Goal: Find specific page/section: Find specific page/section

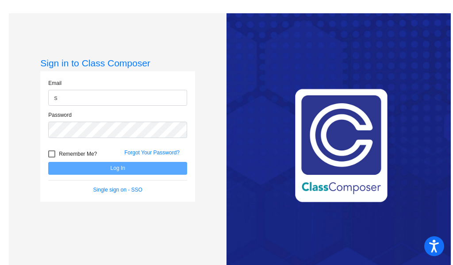
type input "stacyg@montevideoschools.org"
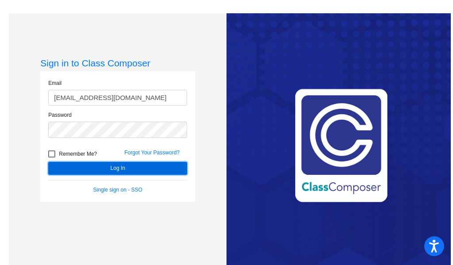
click at [123, 173] on button "Log In" at bounding box center [117, 168] width 139 height 13
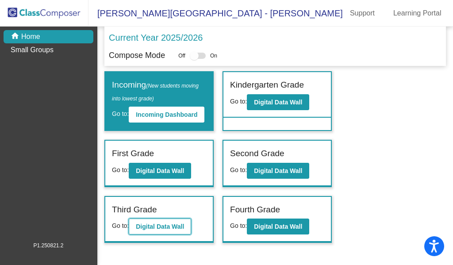
click at [174, 235] on button "Digital Data Wall" at bounding box center [160, 227] width 62 height 16
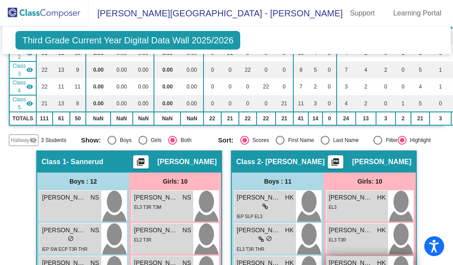
scroll to position [133, 0]
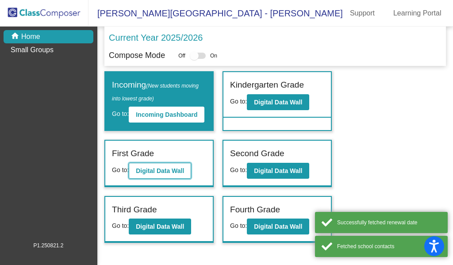
click at [166, 174] on b "Digital Data Wall" at bounding box center [160, 170] width 48 height 7
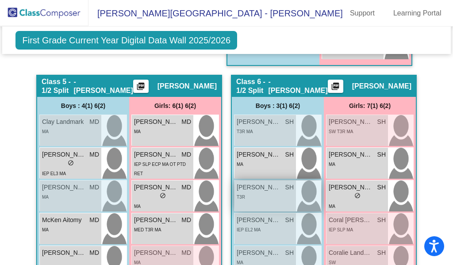
scroll to position [1062, 0]
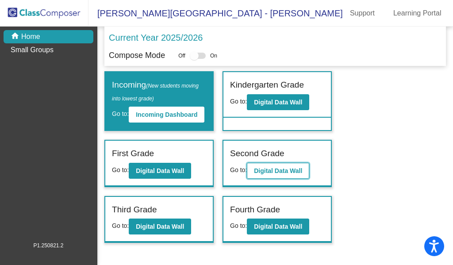
click at [285, 174] on b "Digital Data Wall" at bounding box center [278, 170] width 48 height 7
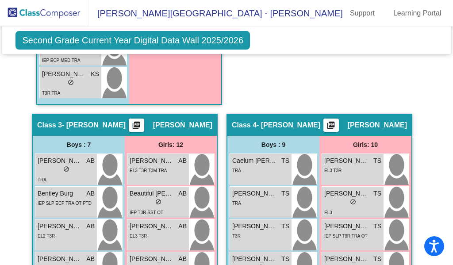
scroll to position [664, 0]
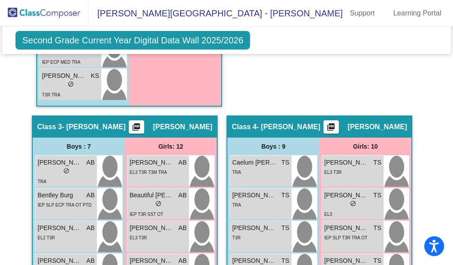
click at [34, 15] on img at bounding box center [44, 13] width 89 height 26
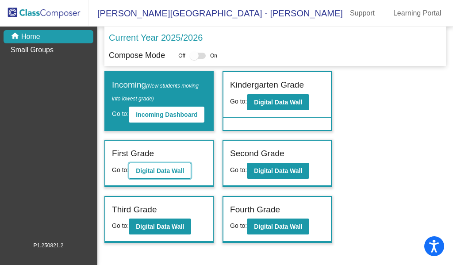
click at [155, 174] on b "Digital Data Wall" at bounding box center [160, 170] width 48 height 7
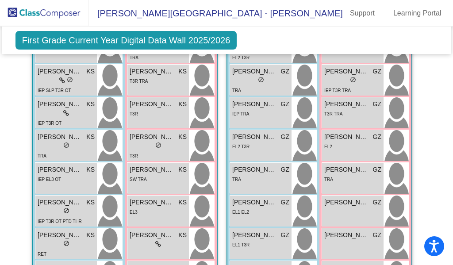
scroll to position [506, 0]
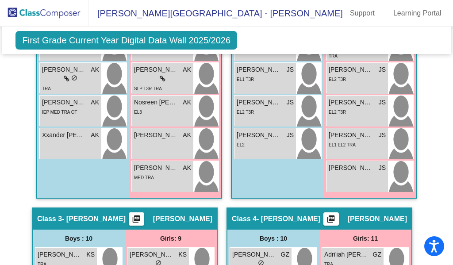
click at [66, 8] on img at bounding box center [44, 13] width 89 height 26
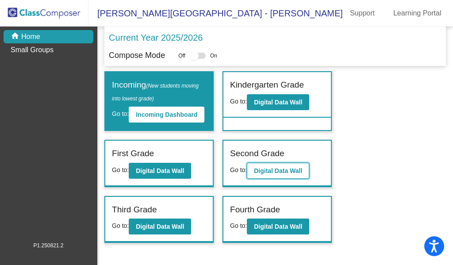
click at [296, 174] on b "Digital Data Wall" at bounding box center [278, 170] width 48 height 7
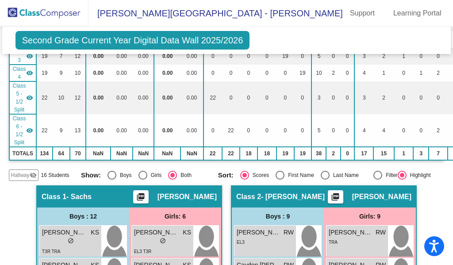
scroll to position [133, 0]
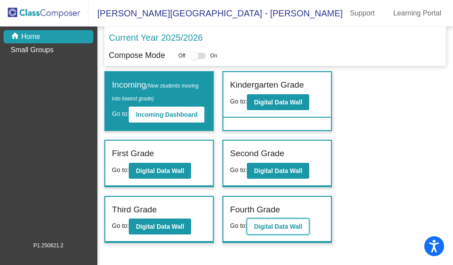
click at [272, 231] on button "Digital Data Wall" at bounding box center [278, 227] width 62 height 16
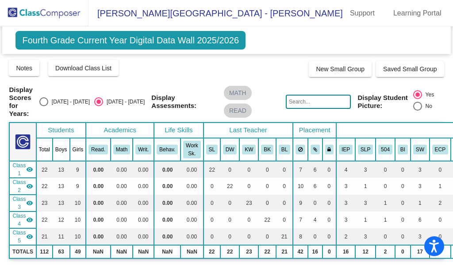
click at [46, 11] on img at bounding box center [44, 13] width 89 height 26
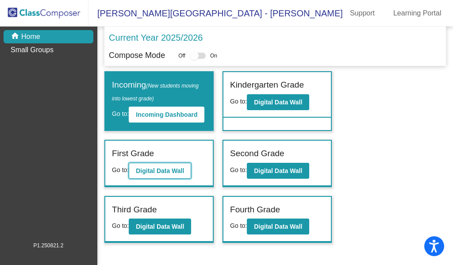
click at [168, 174] on b "Digital Data Wall" at bounding box center [160, 170] width 48 height 7
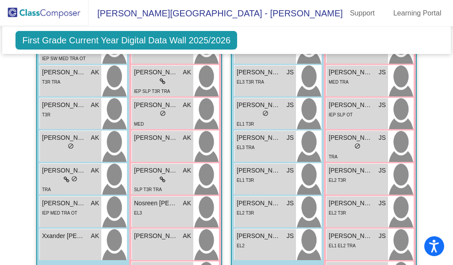
scroll to position [398, 0]
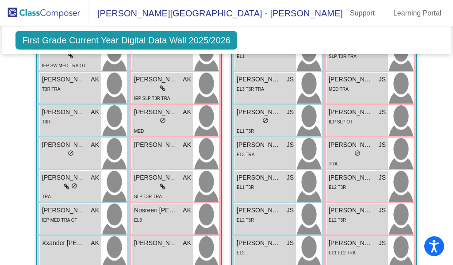
click at [58, 12] on img at bounding box center [44, 13] width 89 height 26
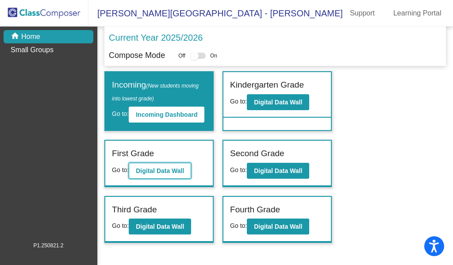
click at [171, 174] on b "Digital Data Wall" at bounding box center [160, 170] width 48 height 7
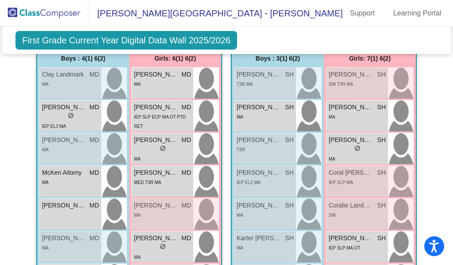
scroll to position [1082, 0]
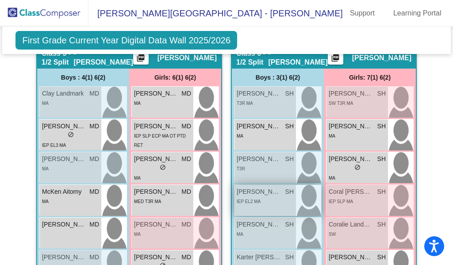
click at [259, 204] on div "IEP EL2 MA" at bounding box center [265, 201] width 57 height 9
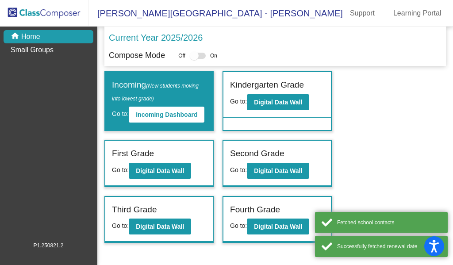
click at [178, 219] on div "Third Grade" at bounding box center [159, 211] width 94 height 15
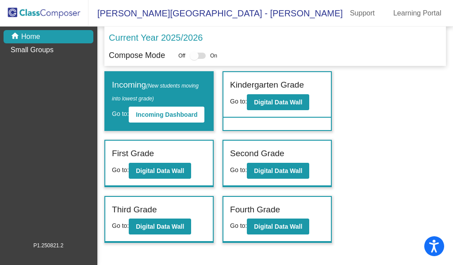
click at [180, 219] on div "Third Grade" at bounding box center [159, 211] width 94 height 15
click at [166, 230] on b "Digital Data Wall" at bounding box center [160, 226] width 48 height 7
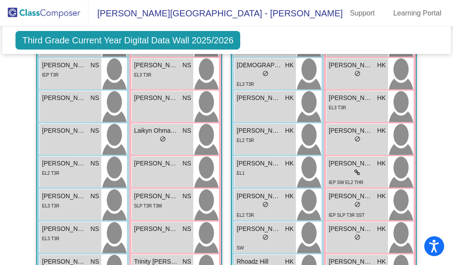
scroll to position [354, 0]
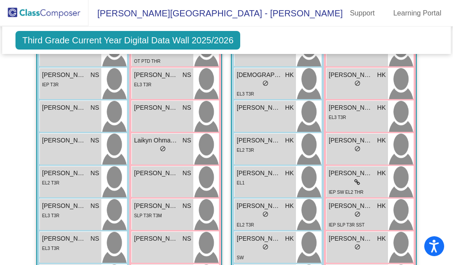
click at [62, 15] on img at bounding box center [44, 13] width 89 height 26
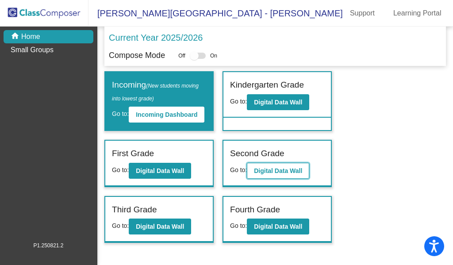
click at [268, 174] on b "Digital Data Wall" at bounding box center [278, 170] width 48 height 7
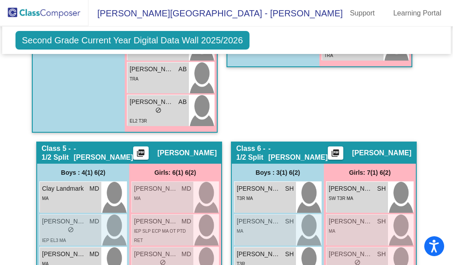
scroll to position [974, 0]
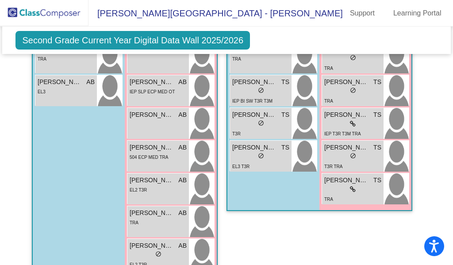
click at [58, 18] on img at bounding box center [44, 13] width 89 height 26
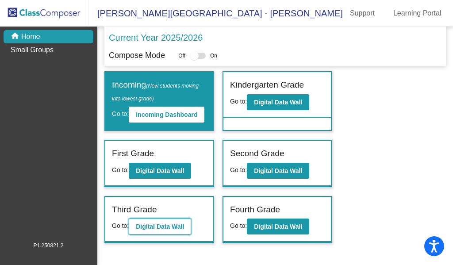
click at [173, 230] on b "Digital Data Wall" at bounding box center [160, 226] width 48 height 7
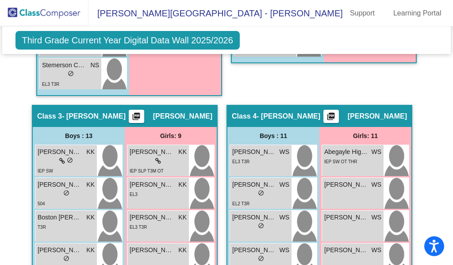
scroll to position [620, 0]
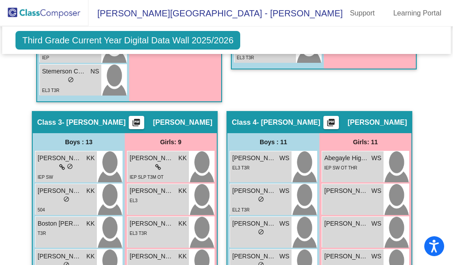
click at [39, 9] on img at bounding box center [44, 13] width 89 height 26
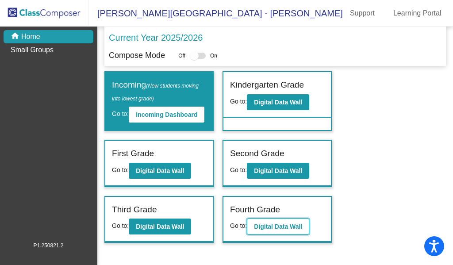
click at [287, 230] on b "Digital Data Wall" at bounding box center [278, 226] width 48 height 7
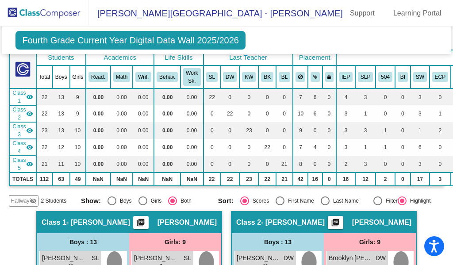
scroll to position [69, 0]
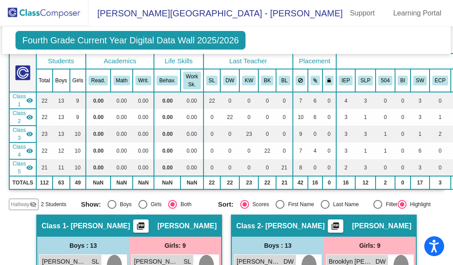
click at [62, 17] on img at bounding box center [44, 13] width 89 height 26
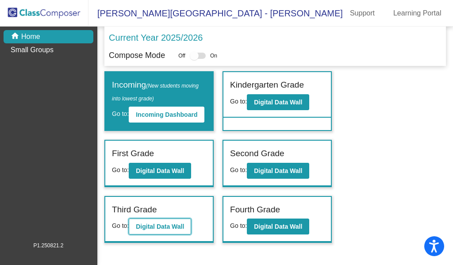
click at [156, 230] on b "Digital Data Wall" at bounding box center [160, 226] width 48 height 7
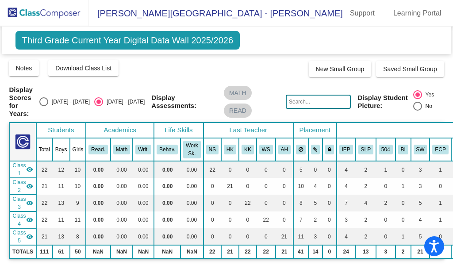
click at [308, 101] on input "text" at bounding box center [318, 102] width 65 height 14
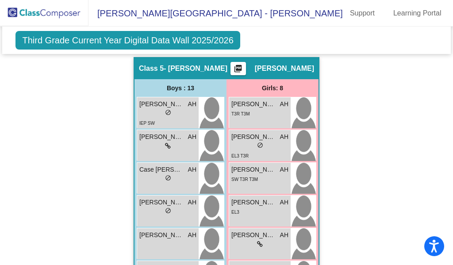
scroll to position [1120, 0]
